Goal: Information Seeking & Learning: Learn about a topic

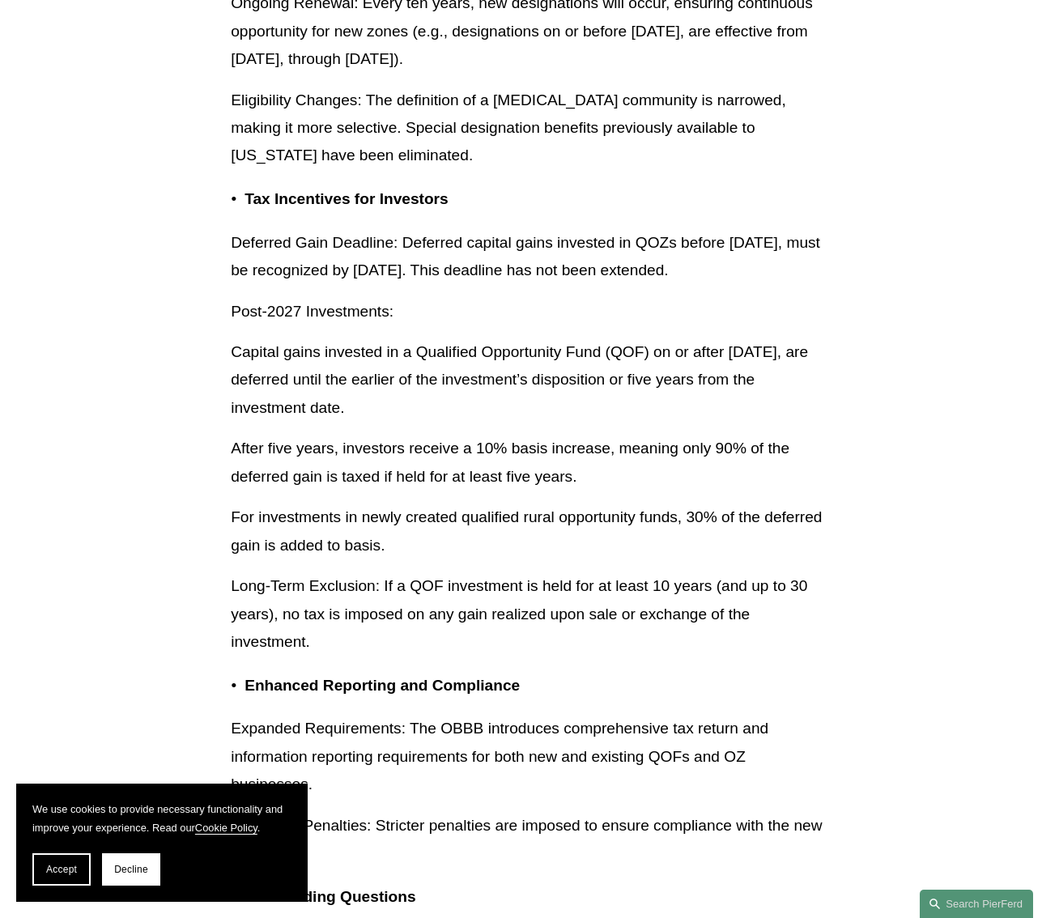
scroll to position [4683, 0]
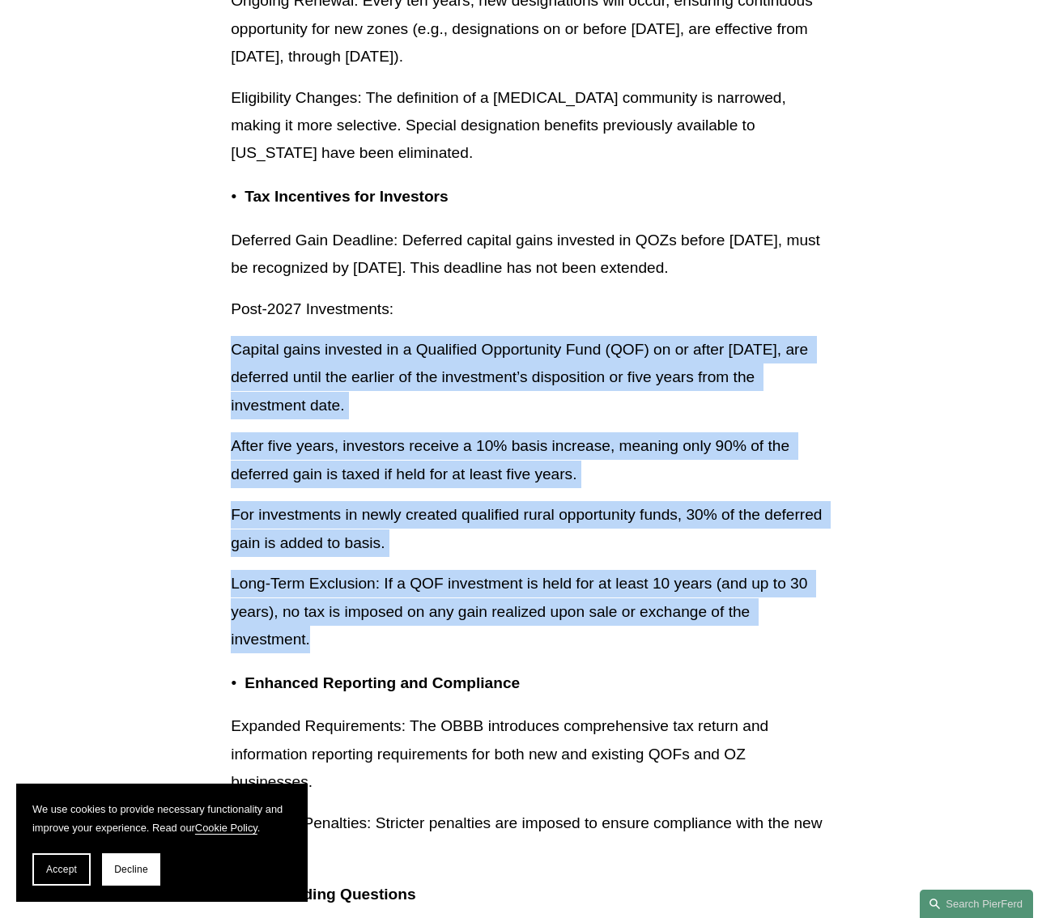
drag, startPoint x: 227, startPoint y: 400, endPoint x: 380, endPoint y: 687, distance: 325.1
copy div "Capital gains invested in a Qualified Opportunity Fund (QOF) on or after [DATE]…"
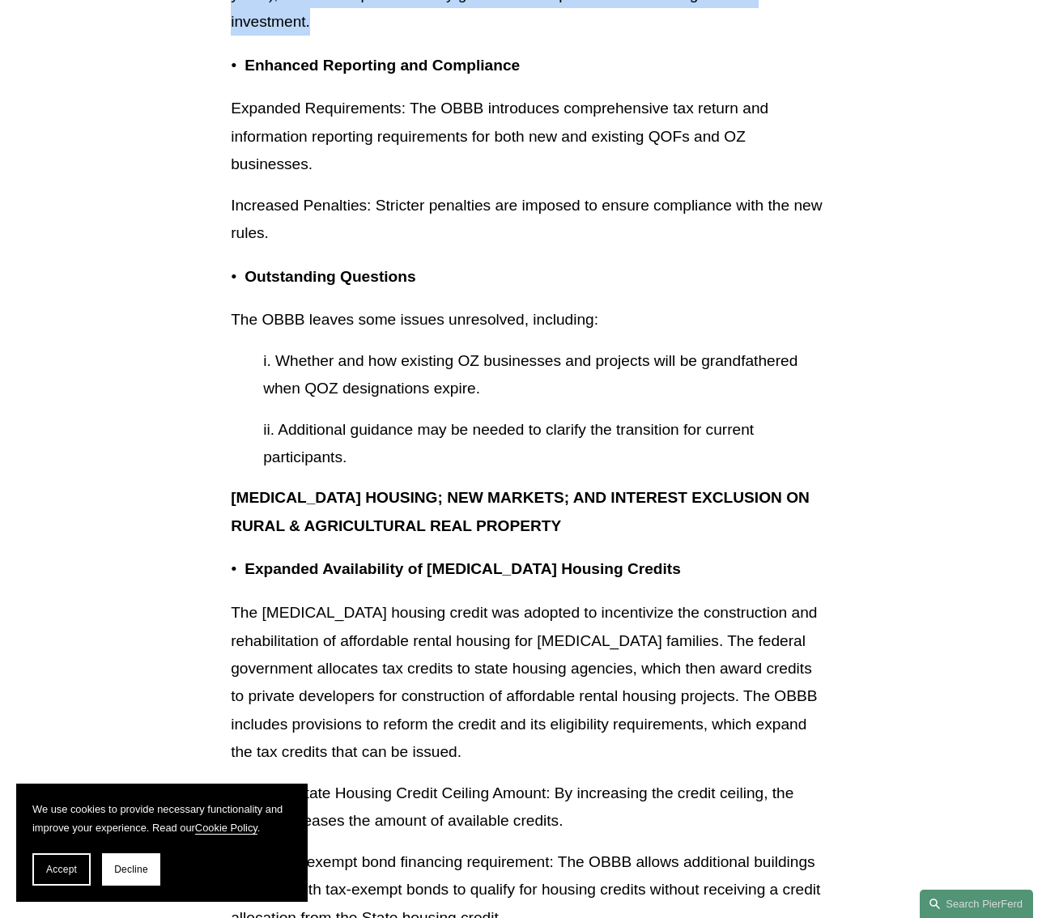
scroll to position [5302, 0]
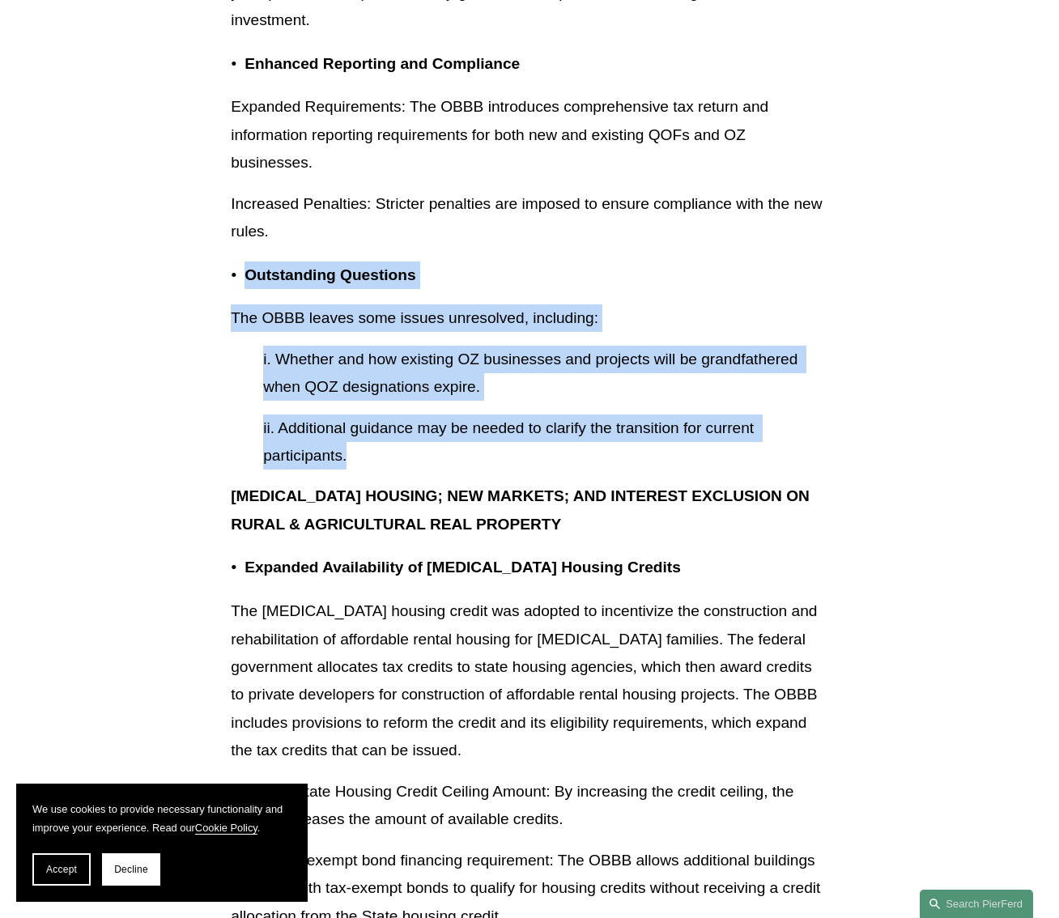
drag, startPoint x: 246, startPoint y: 327, endPoint x: 461, endPoint y: 511, distance: 283.0
copy div "Outstanding Questions The OBBB leaves some issues unresolved, including: i. Whe…"
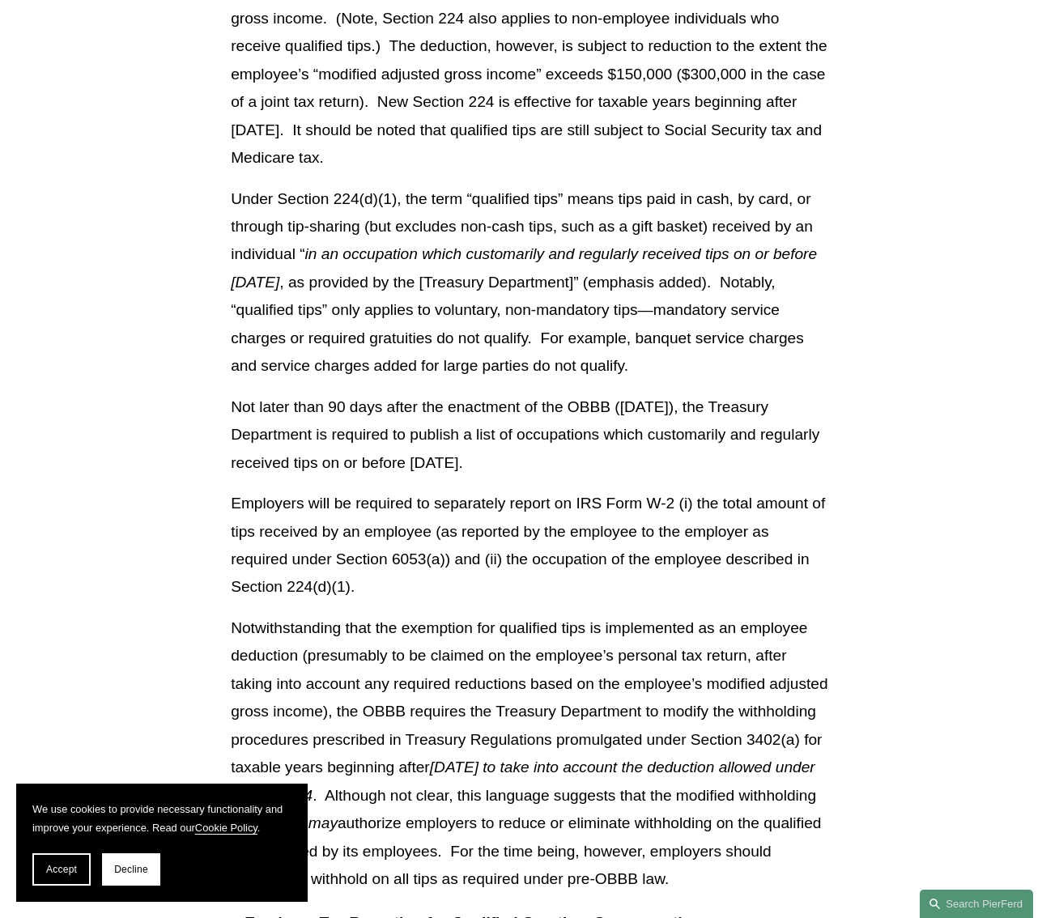
scroll to position [6908, 0]
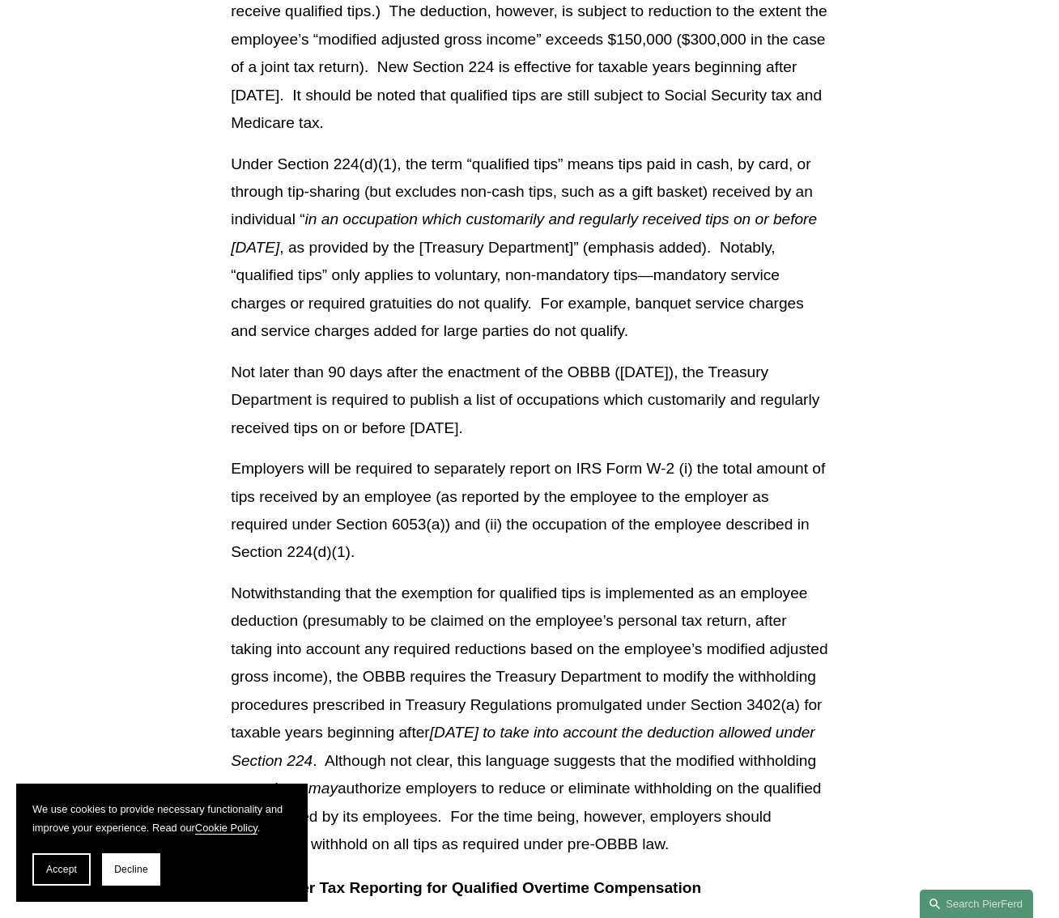
scroll to position [6951, 0]
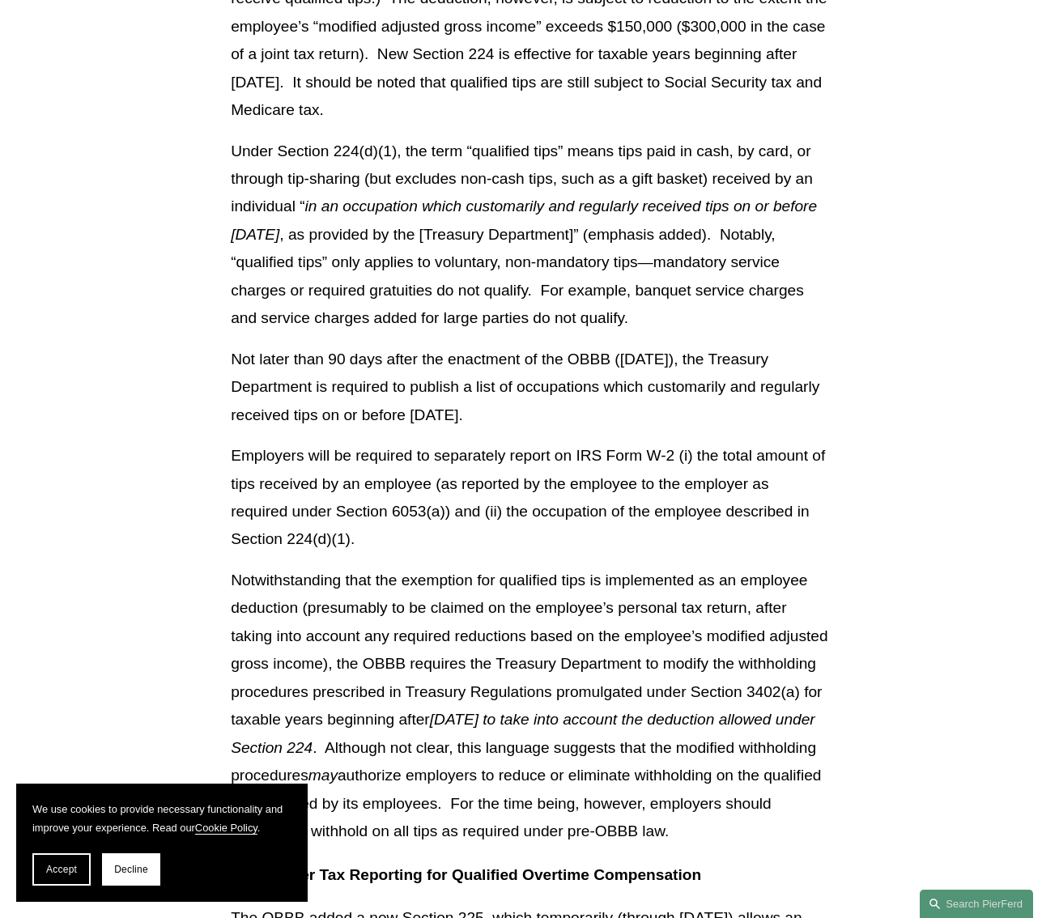
drag, startPoint x: 136, startPoint y: 872, endPoint x: 274, endPoint y: 783, distance: 163.9
click at [136, 872] on span "Decline" at bounding box center [131, 869] width 34 height 11
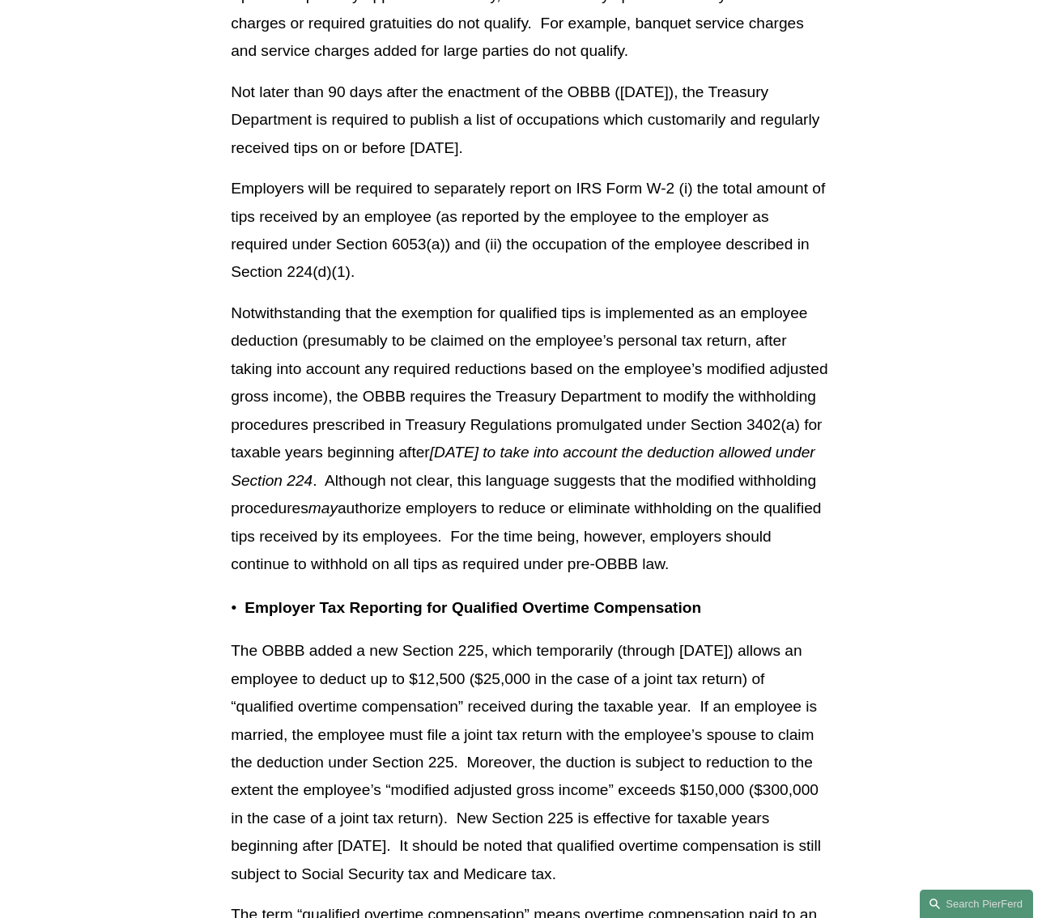
scroll to position [7219, 0]
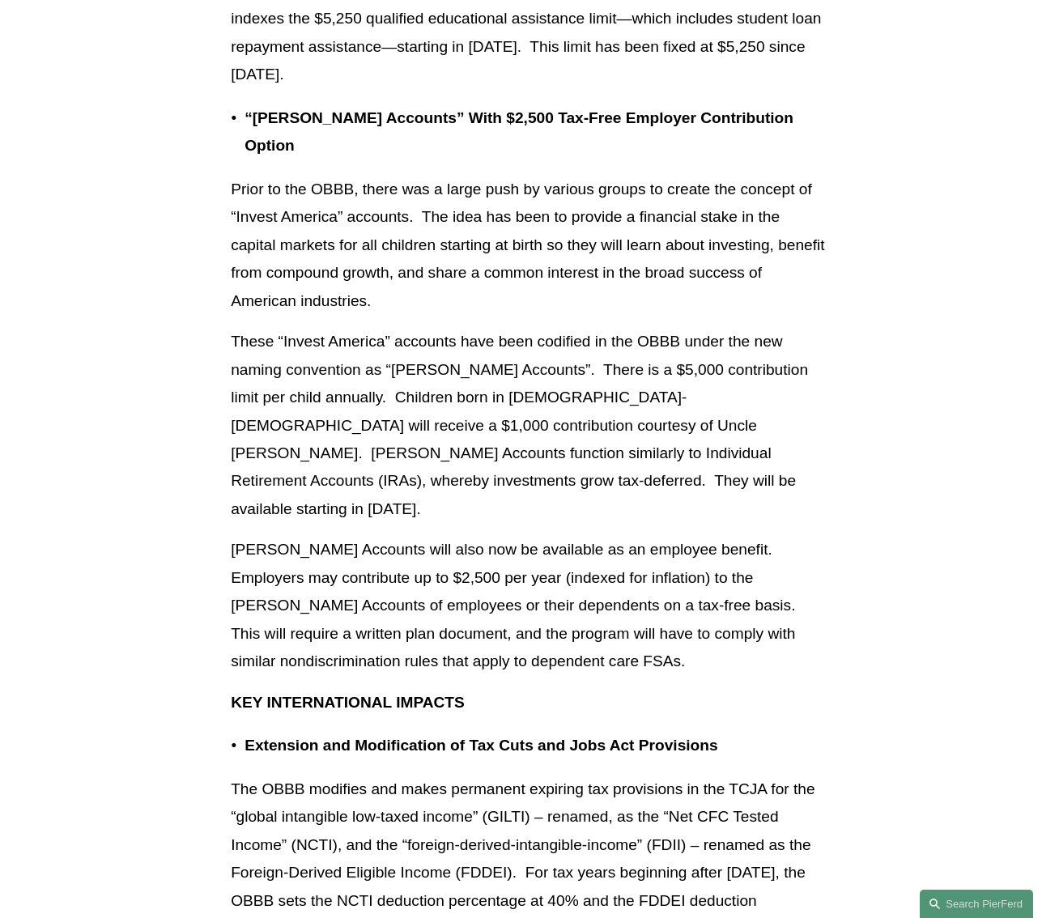
scroll to position [11433, 0]
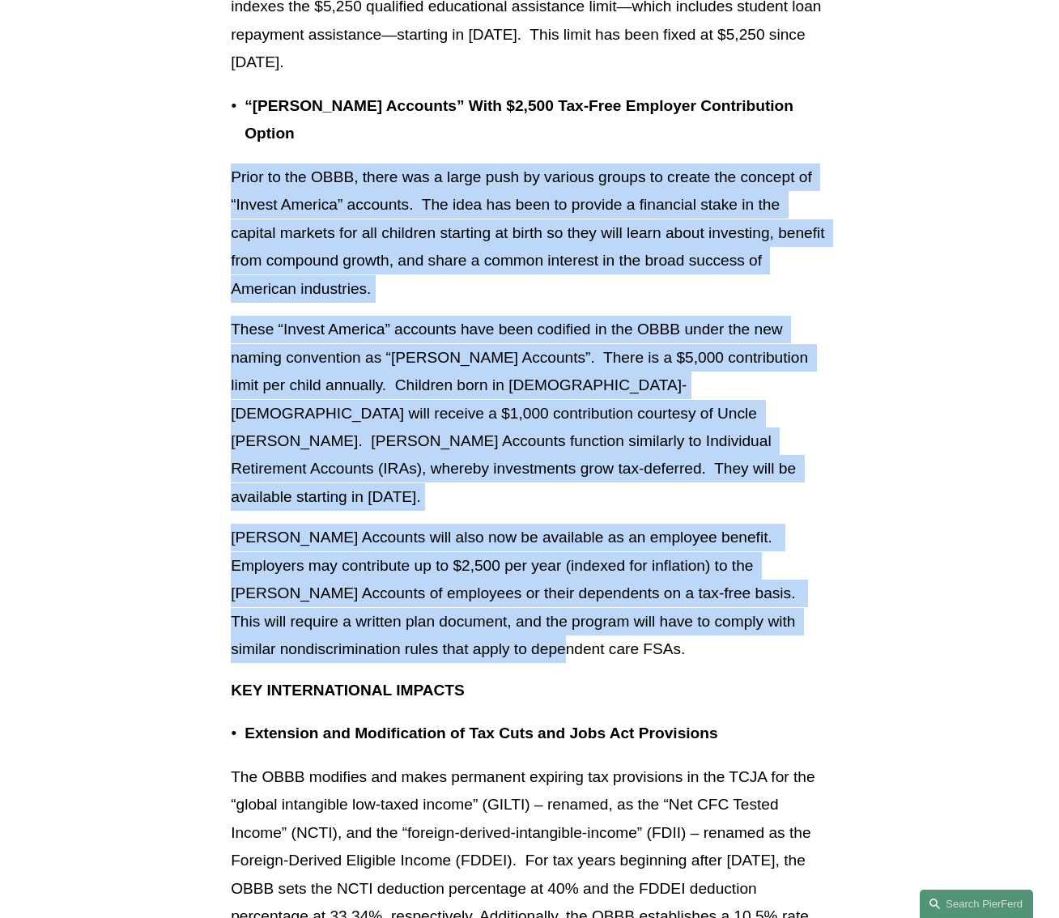
drag, startPoint x: 228, startPoint y: 258, endPoint x: 490, endPoint y: 708, distance: 520.4
copy div "Lorem ip dol SITA, conse adi e seddo eius te incidid utlabo et dolore mag aliqu…"
